Goal: Task Accomplishment & Management: Manage account settings

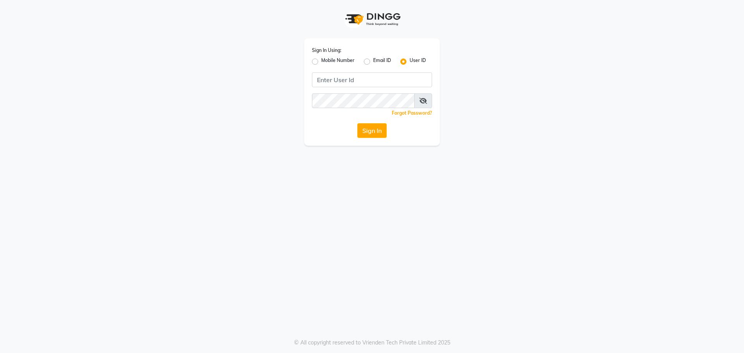
click at [321, 60] on label "Mobile Number" at bounding box center [337, 61] width 33 height 9
click at [321, 60] on input "Mobile Number" at bounding box center [323, 59] width 5 height 5
radio input "true"
radio input "false"
click at [350, 77] on input "Username" at bounding box center [385, 79] width 94 height 15
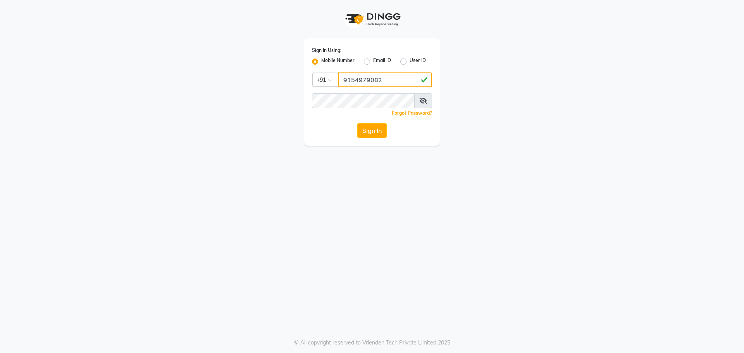
type input "9154979082"
click at [357, 123] on button "Sign In" at bounding box center [371, 130] width 29 height 15
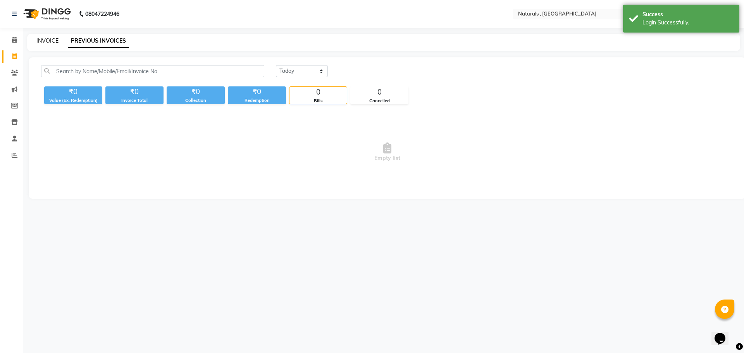
click at [44, 41] on link "INVOICE" at bounding box center [47, 40] width 22 height 7
select select "service"
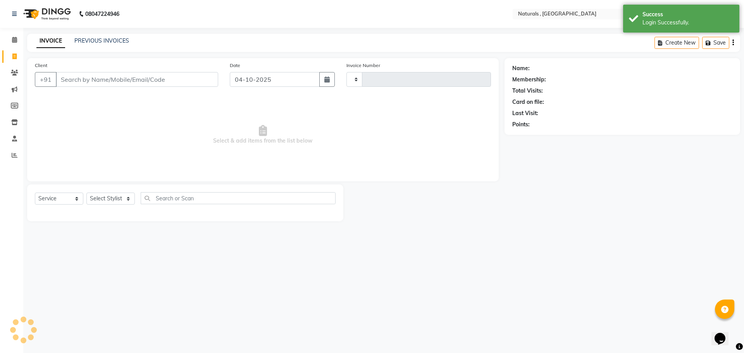
type input "4348"
select select "5818"
click at [108, 41] on link "PREVIOUS INVOICES" at bounding box center [101, 40] width 55 height 7
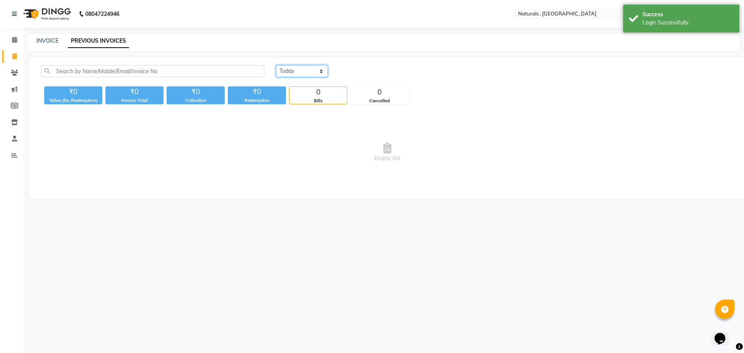
click at [307, 72] on select "[DATE] [DATE] Custom Range" at bounding box center [302, 71] width 52 height 12
select select "yesterday"
click at [276, 65] on select "[DATE] [DATE] Custom Range" at bounding box center [302, 71] width 52 height 12
